Goal: Task Accomplishment & Management: Use online tool/utility

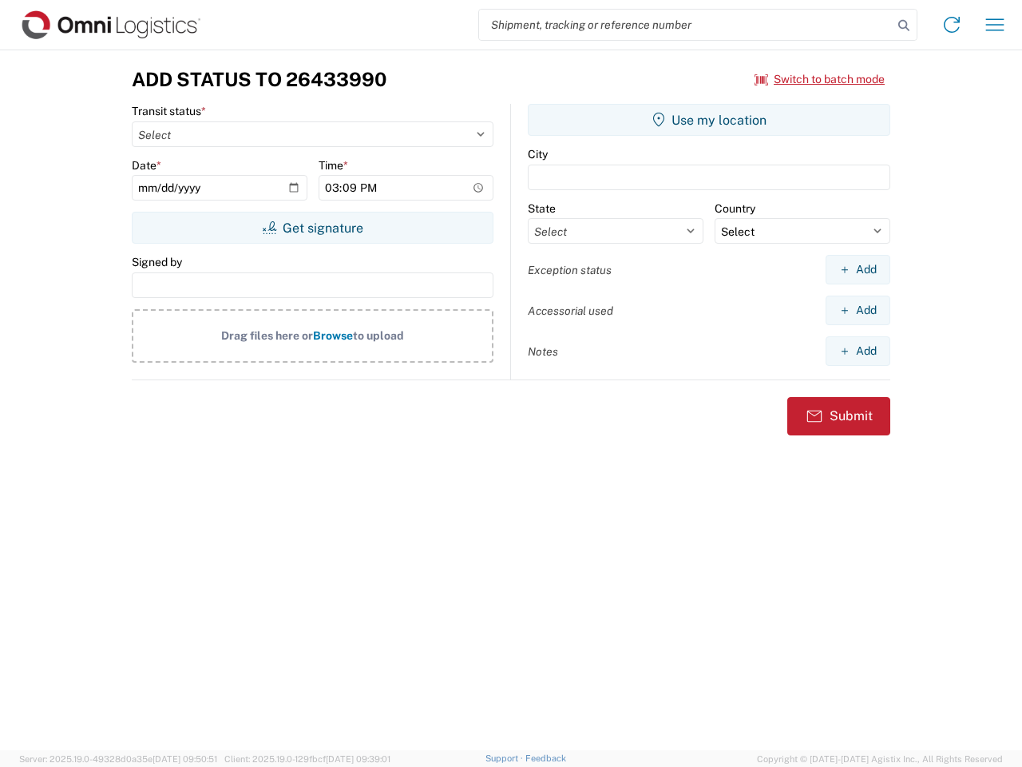
click at [686, 25] on input "search" at bounding box center [686, 25] width 414 height 30
click at [904, 26] on icon at bounding box center [904, 25] width 22 height 22
click at [952, 25] on icon at bounding box center [952, 25] width 26 height 26
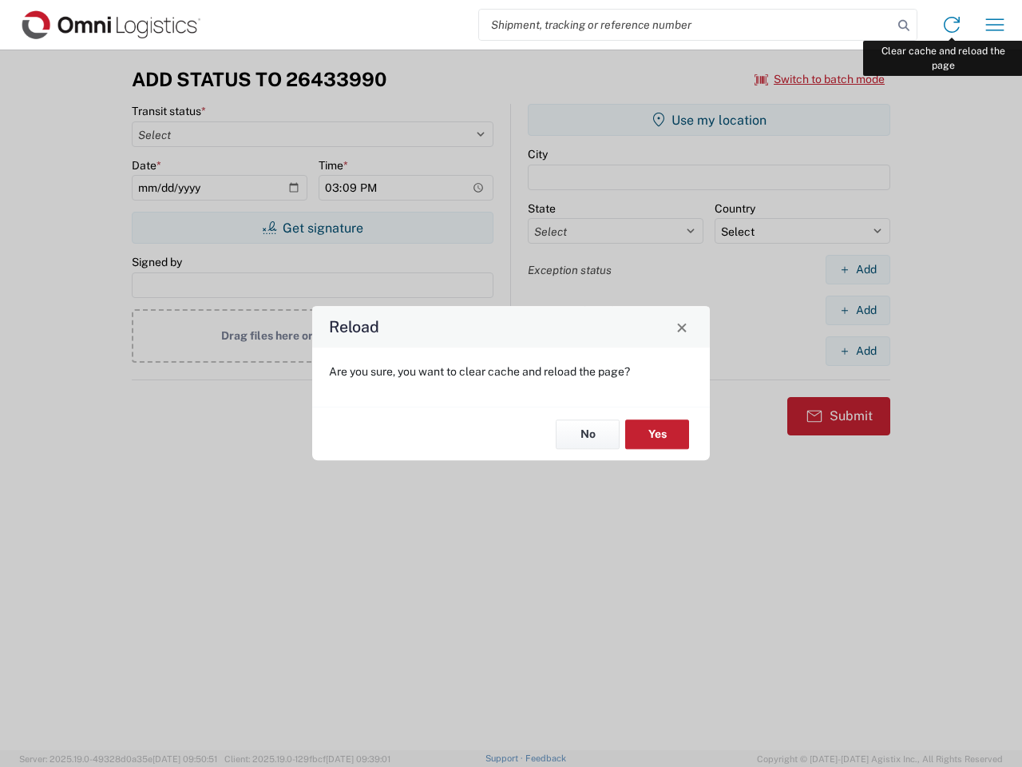
click at [995, 25] on div "Reload Are you sure, you want to clear cache and reload the page? No Yes" at bounding box center [511, 383] width 1022 height 767
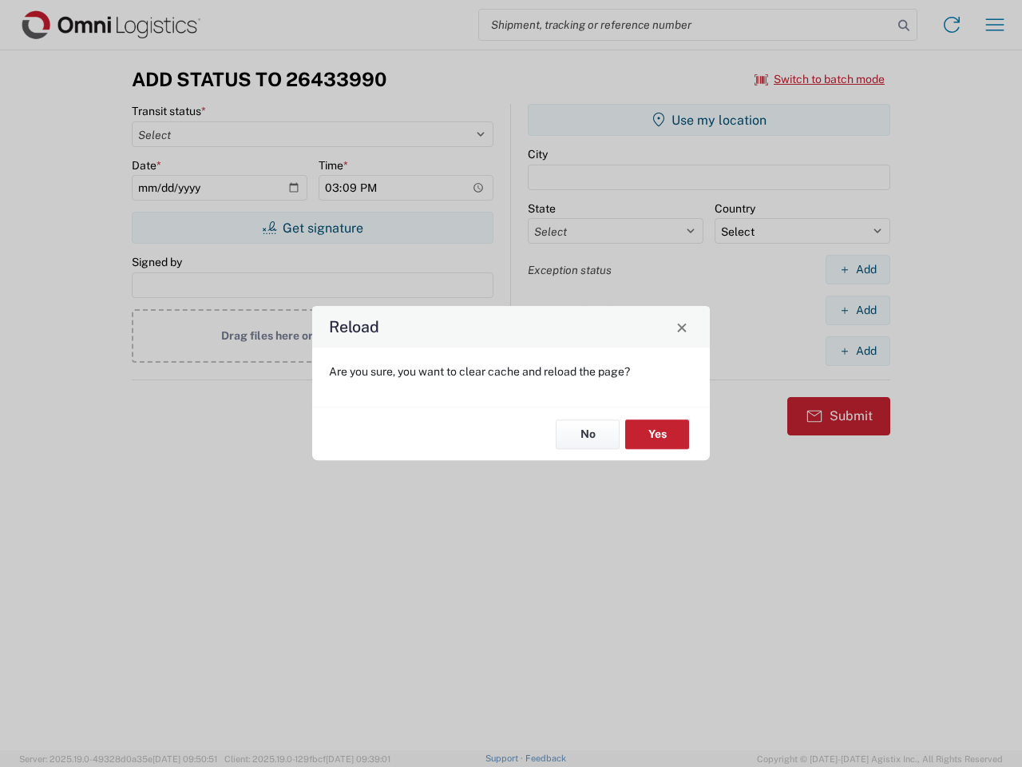
click at [820, 79] on div "Reload Are you sure, you want to clear cache and reload the page? No Yes" at bounding box center [511, 383] width 1022 height 767
click at [312, 228] on div "Reload Are you sure, you want to clear cache and reload the page? No Yes" at bounding box center [511, 383] width 1022 height 767
click at [709, 120] on div "Reload Are you sure, you want to clear cache and reload the page? No Yes" at bounding box center [511, 383] width 1022 height 767
click at [858, 269] on div "Reload Are you sure, you want to clear cache and reload the page? No Yes" at bounding box center [511, 383] width 1022 height 767
click at [858, 310] on div "Reload Are you sure, you want to clear cache and reload the page? No Yes" at bounding box center [511, 383] width 1022 height 767
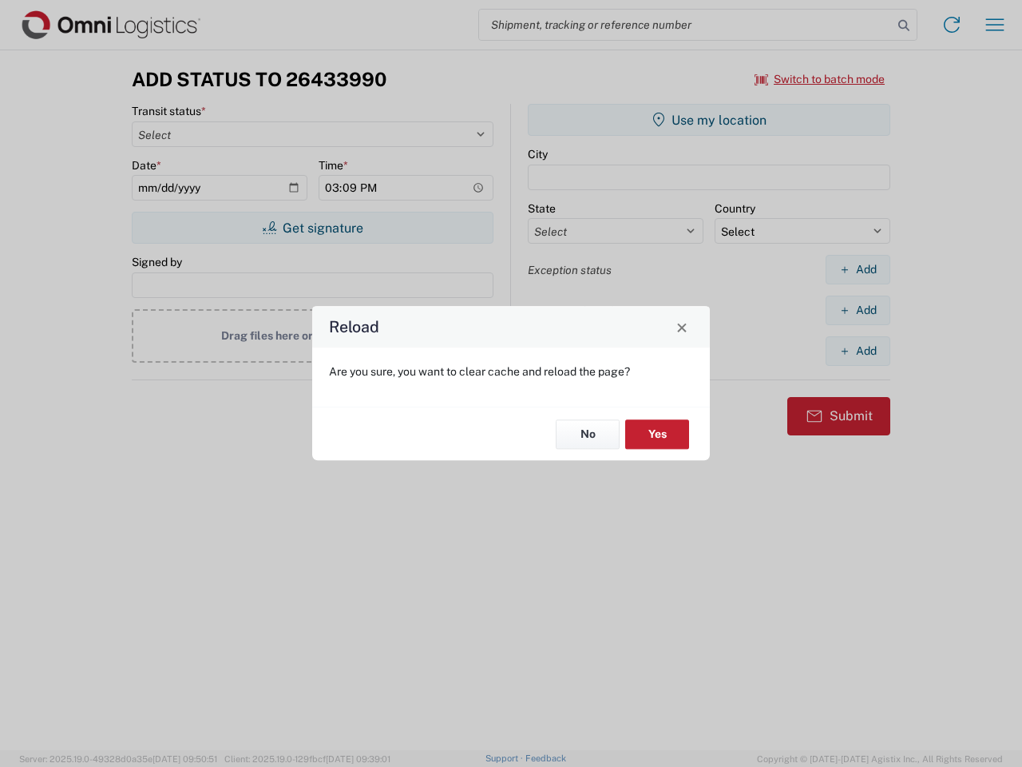
click at [858, 351] on div "Reload Are you sure, you want to clear cache and reload the page? No Yes" at bounding box center [511, 383] width 1022 height 767
